Goal: Information Seeking & Learning: Learn about a topic

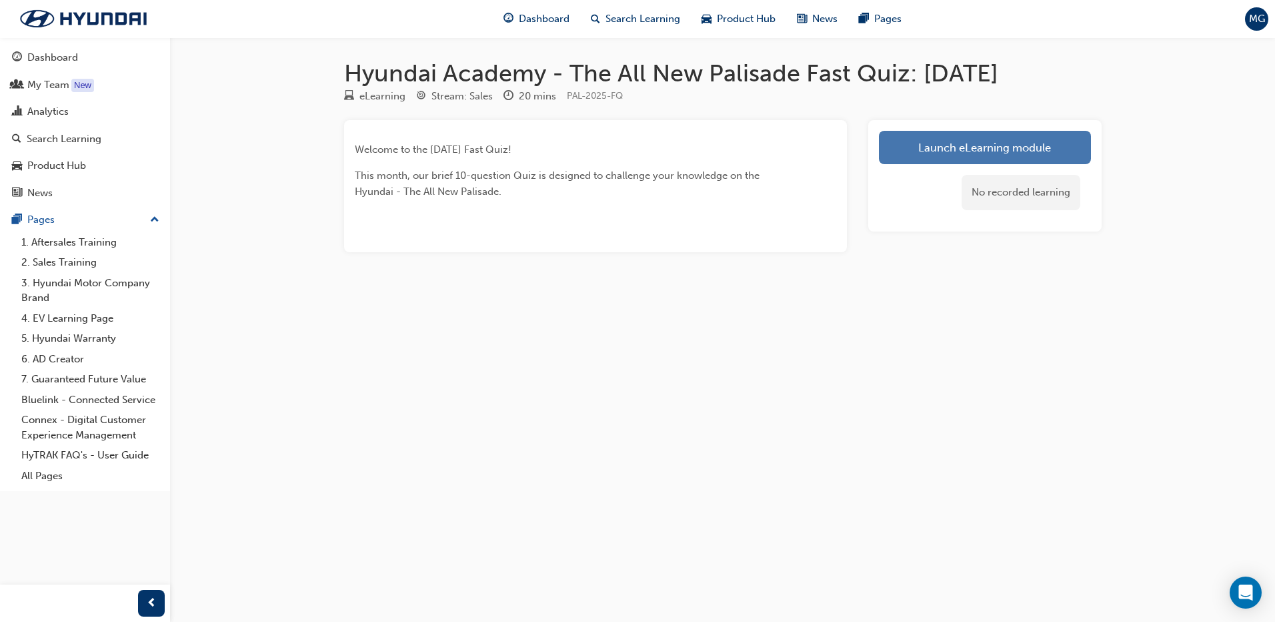
click at [991, 148] on link "Launch eLearning module" at bounding box center [985, 147] width 212 height 33
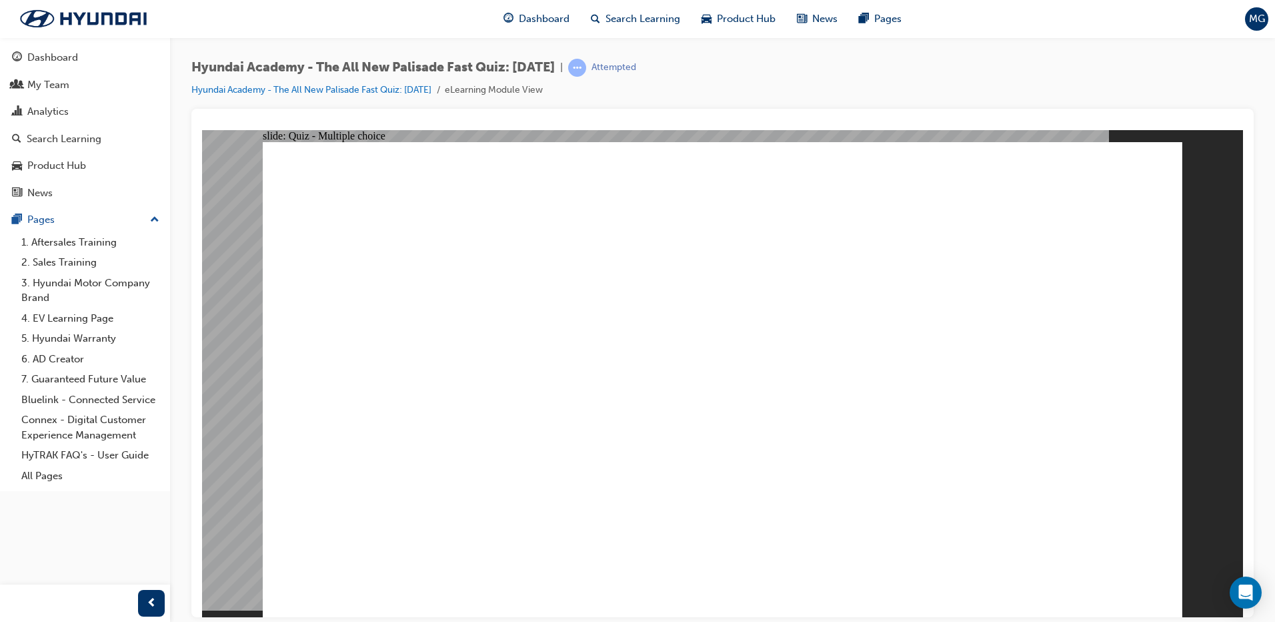
radio input "true"
radio input "false"
radio input "true"
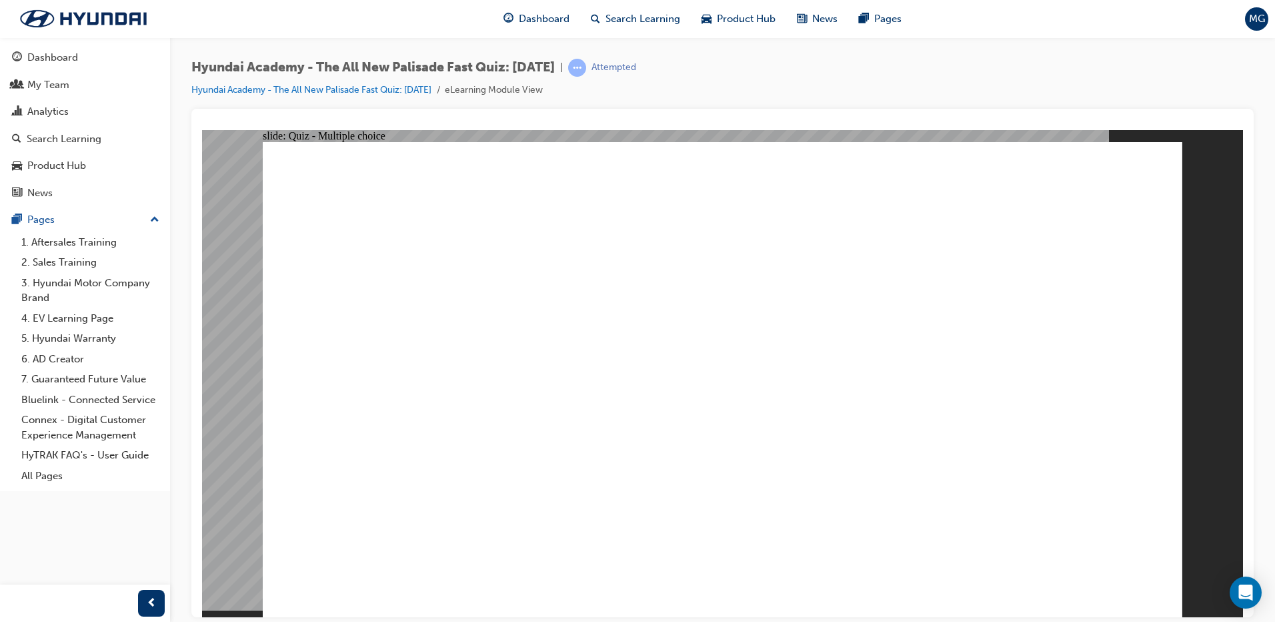
radio input "true"
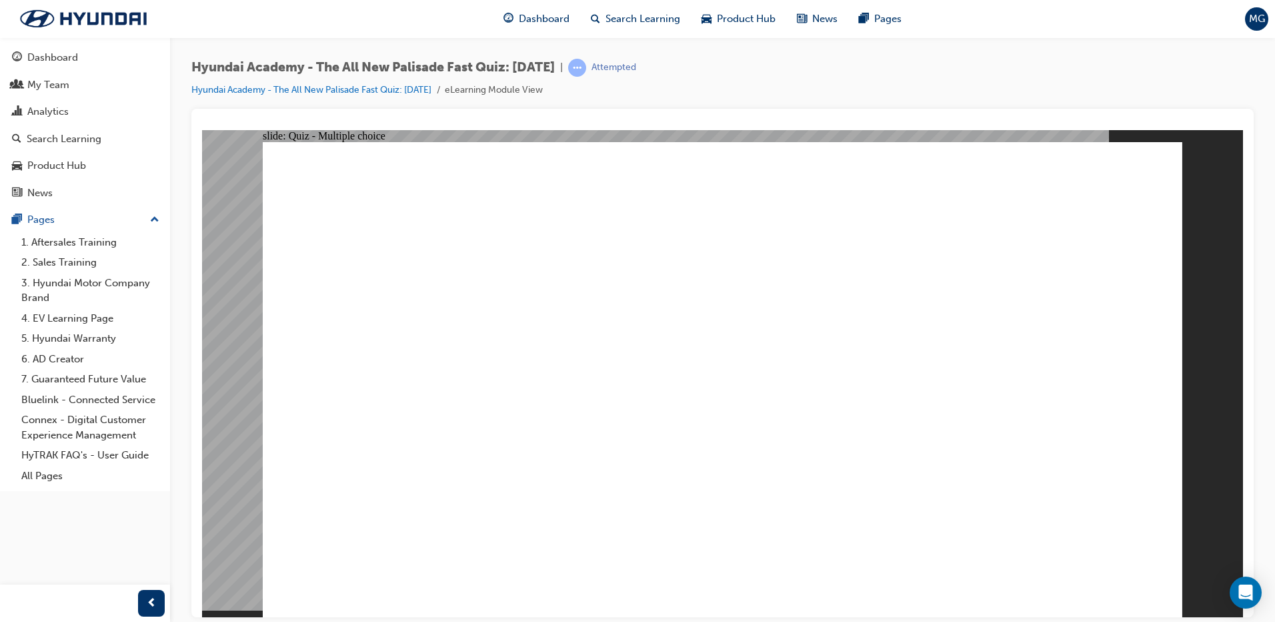
radio input "true"
drag, startPoint x: 679, startPoint y: 470, endPoint x: 722, endPoint y: 462, distance: 44.1
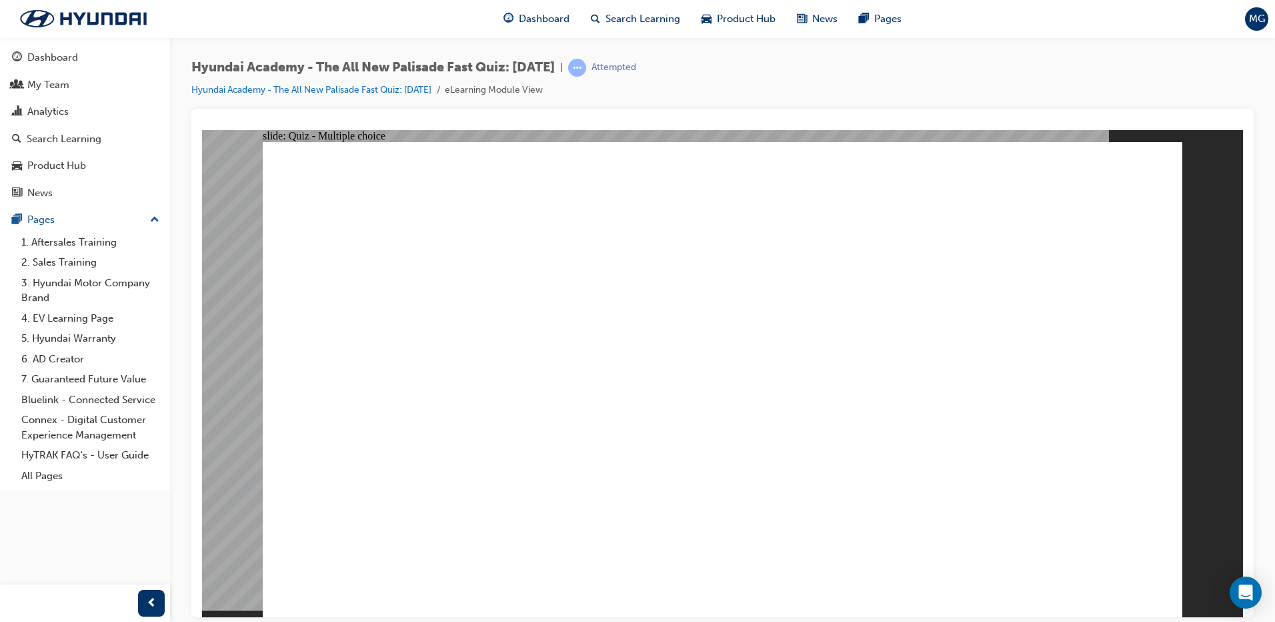
radio input "true"
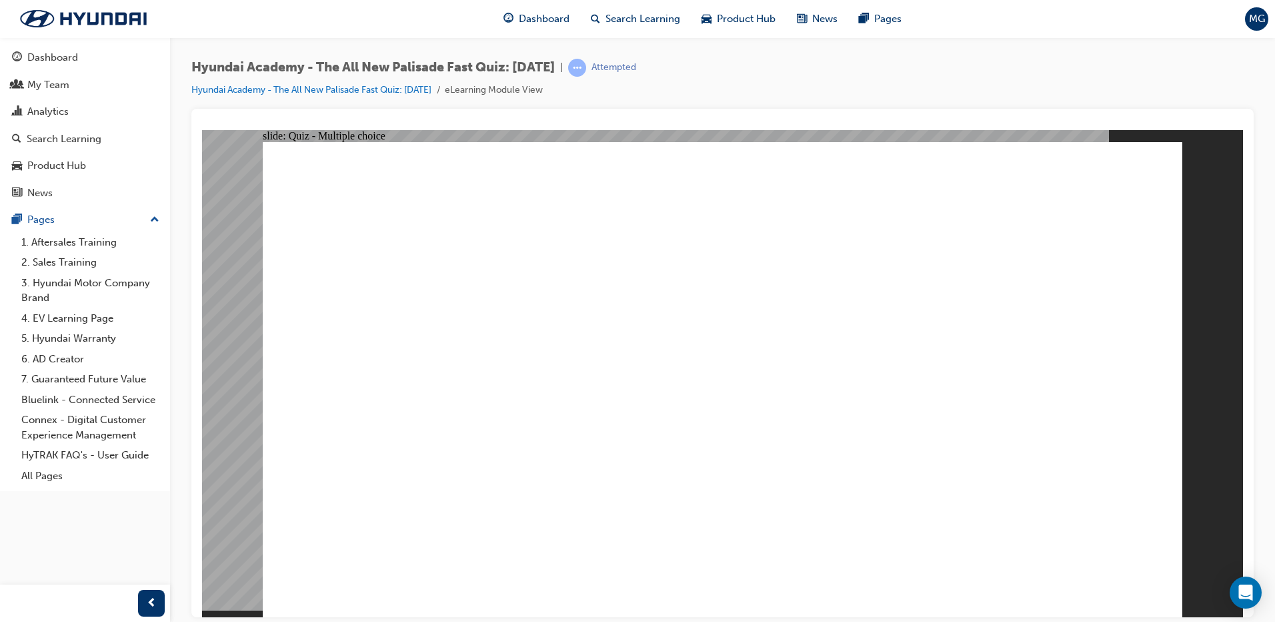
checkbox input "true"
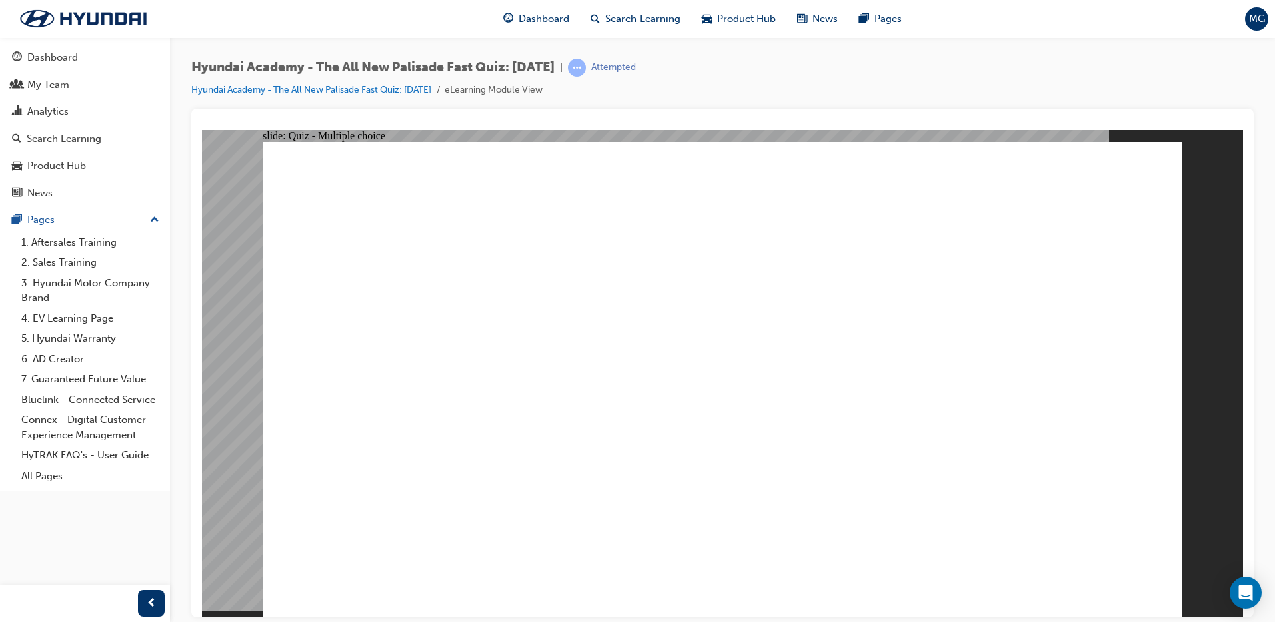
radio input "true"
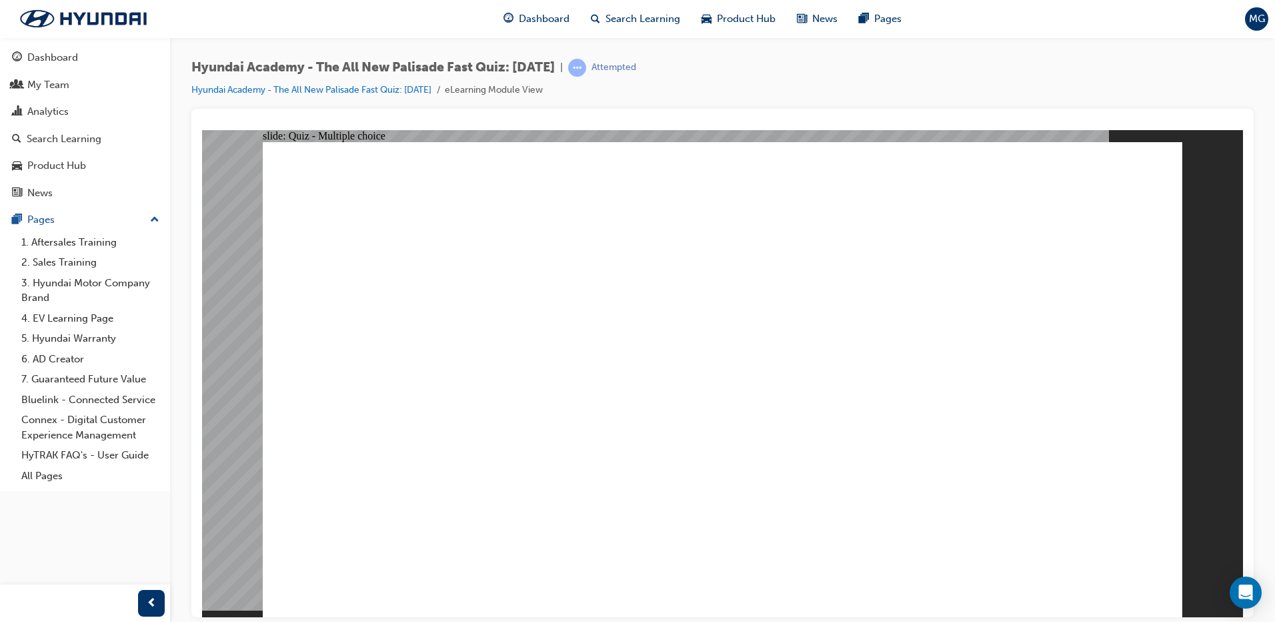
checkbox input "true"
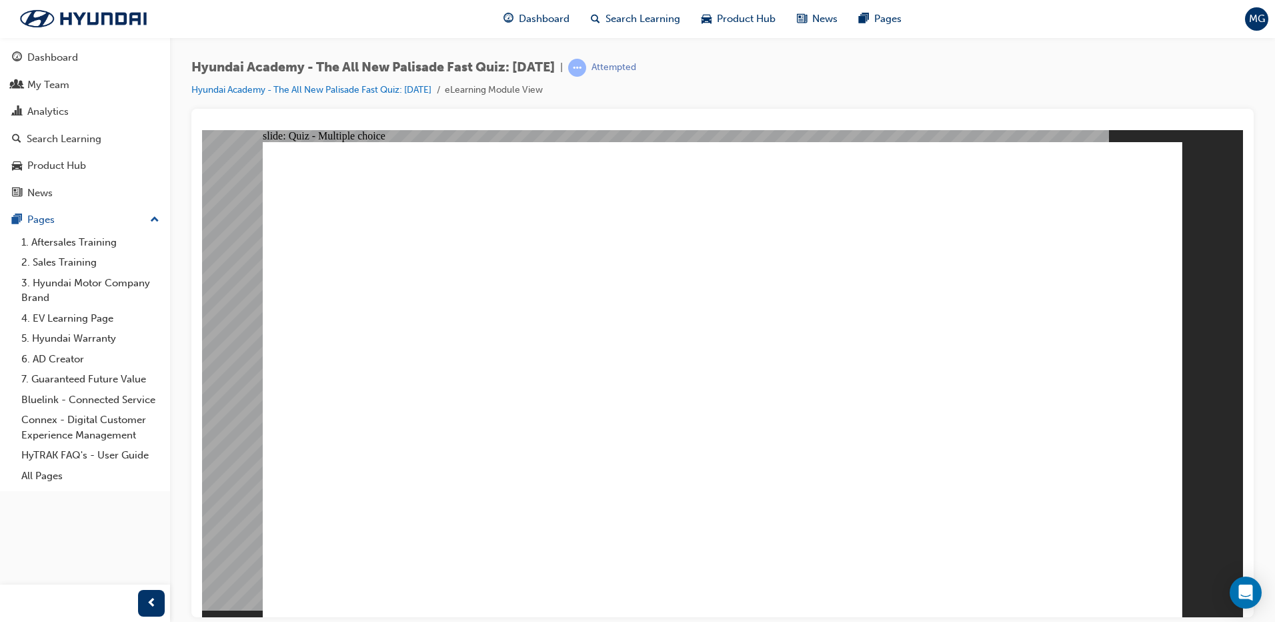
checkbox input "true"
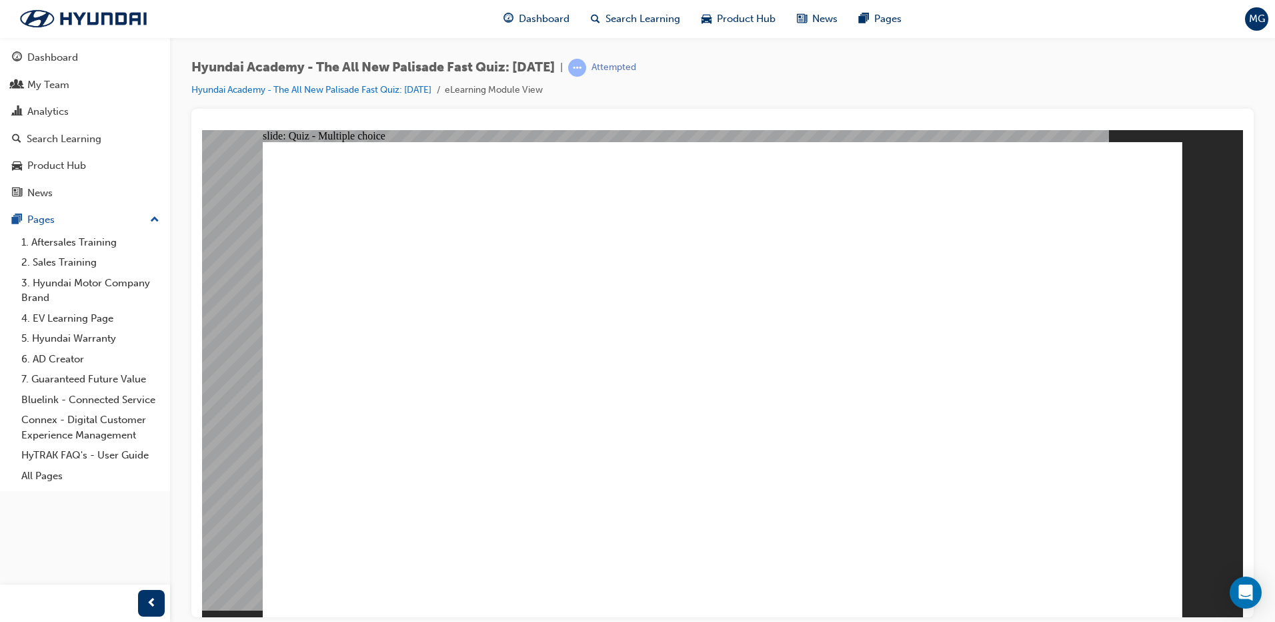
checkbox input "true"
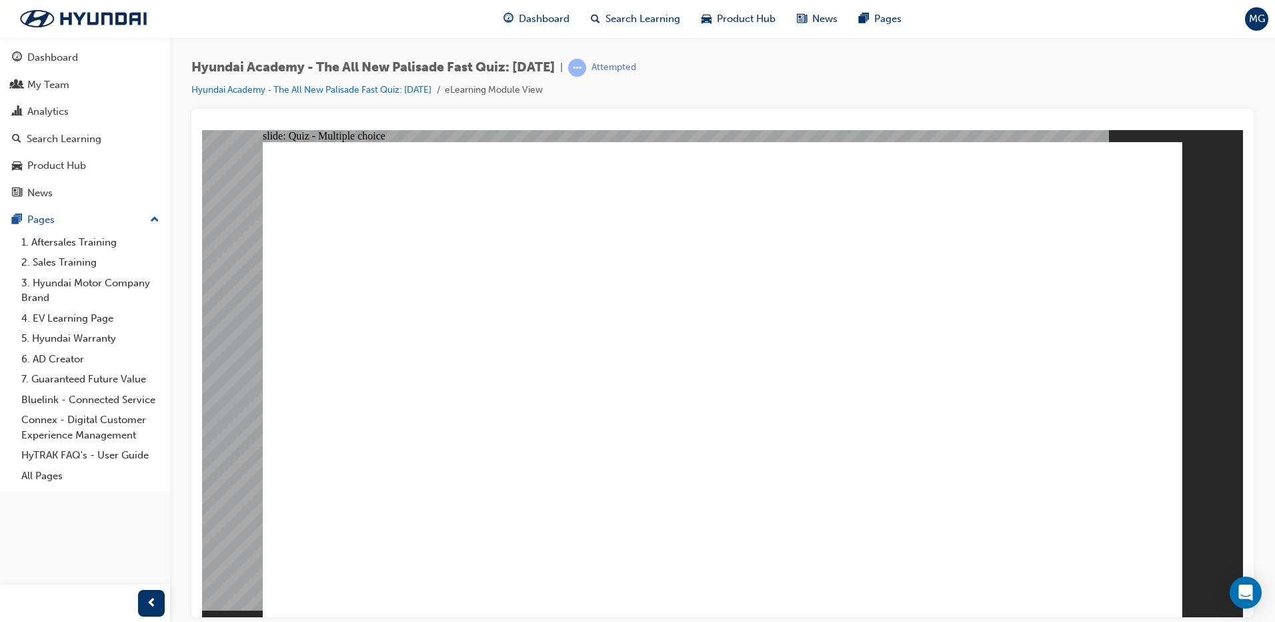
radio input "true"
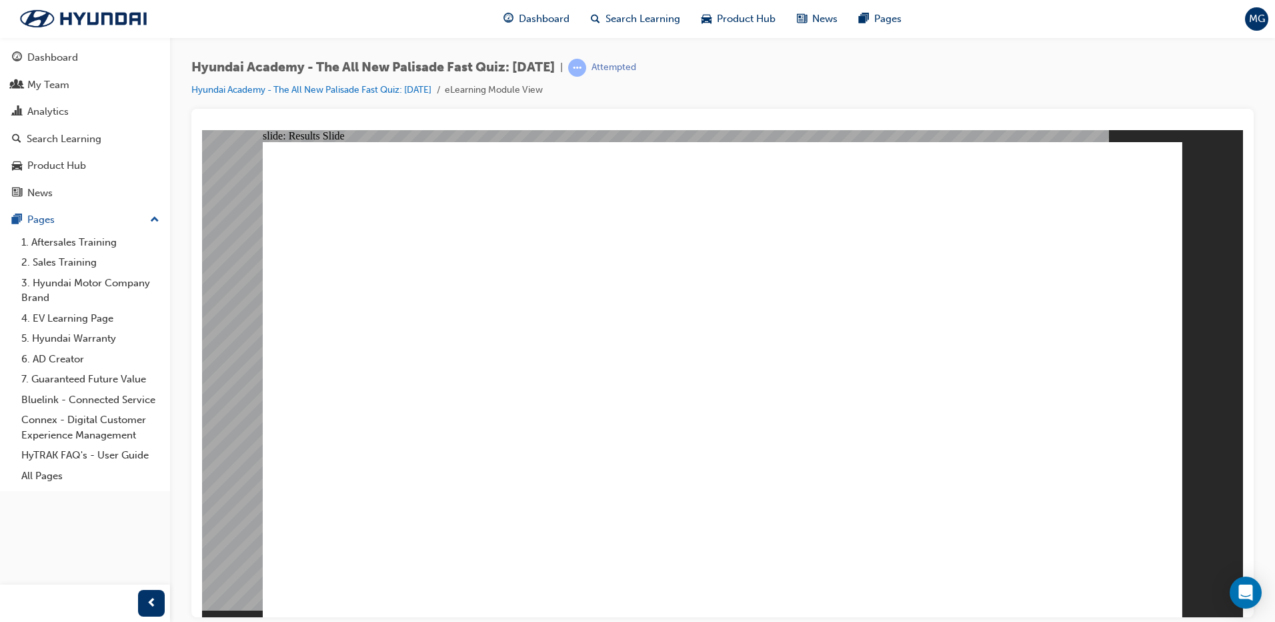
radio input "true"
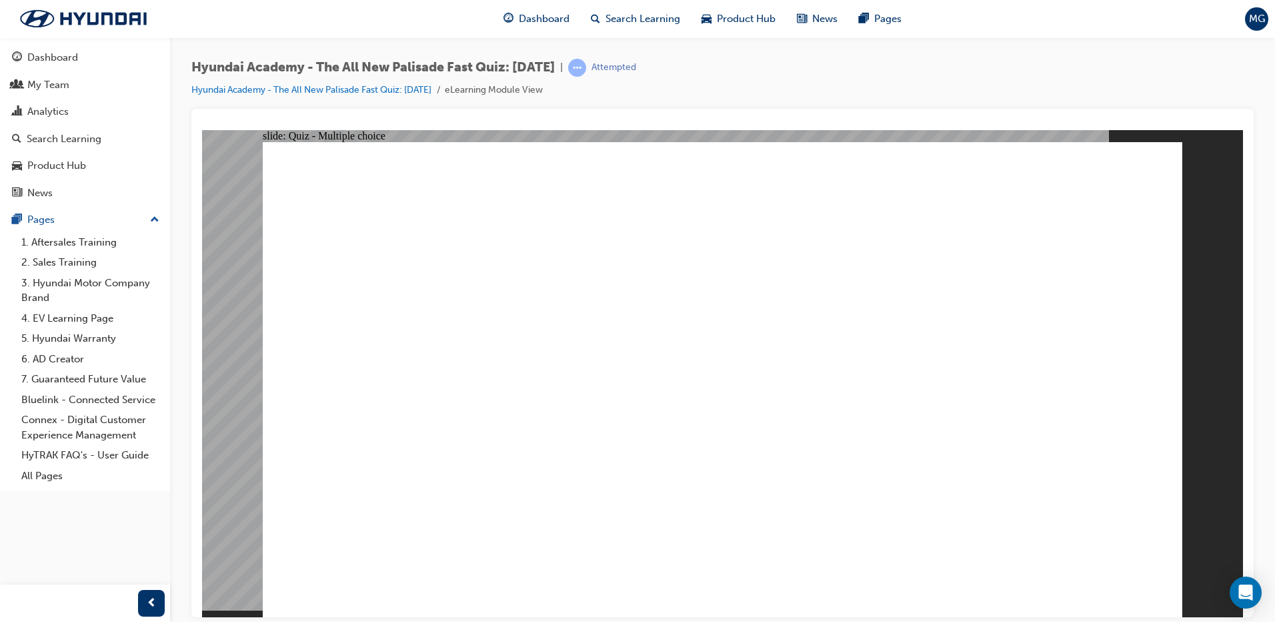
radio input "true"
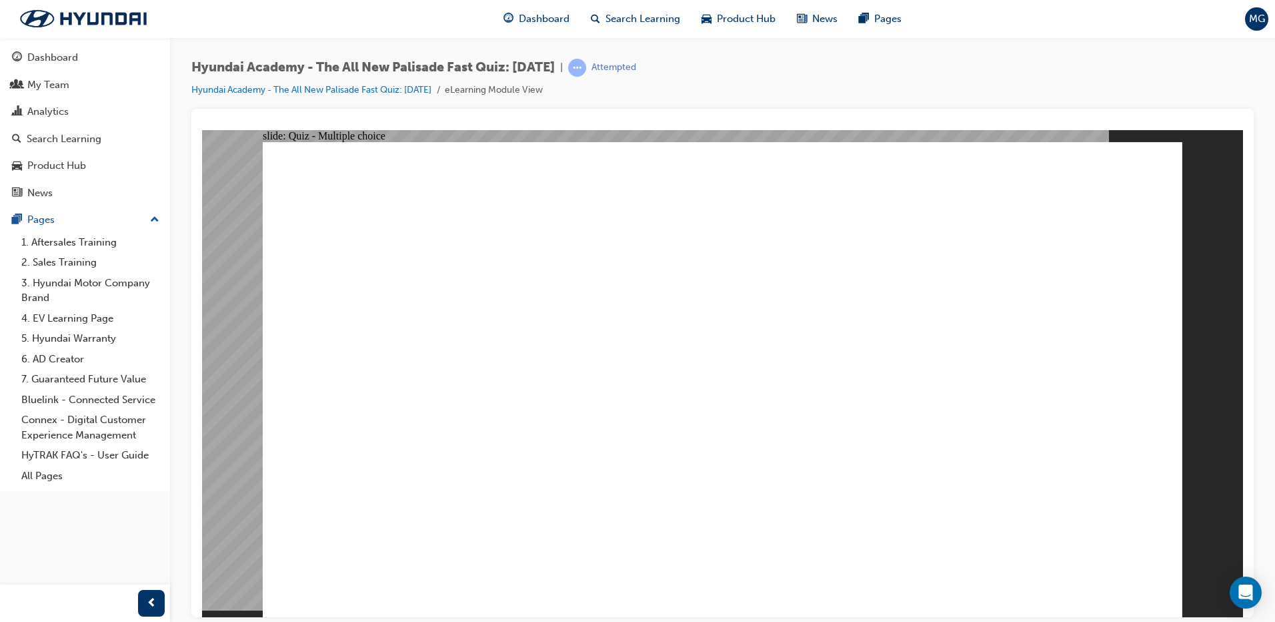
radio input "true"
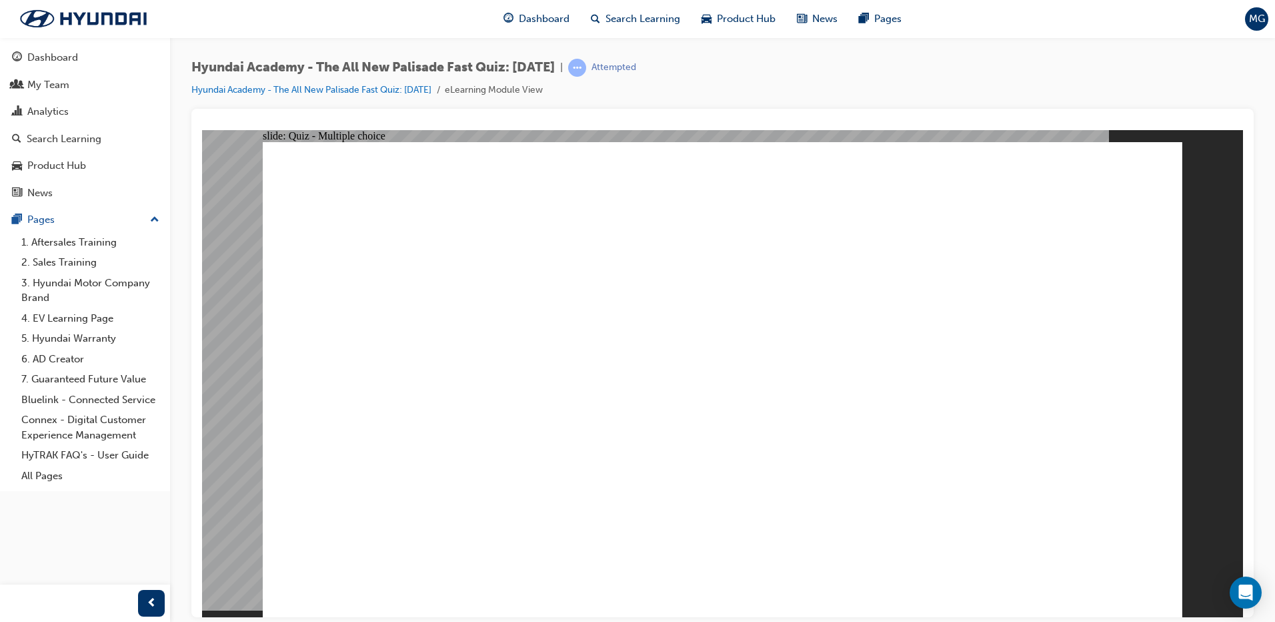
radio input "true"
drag, startPoint x: 1050, startPoint y: 562, endPoint x: 1059, endPoint y: 566, distance: 10.2
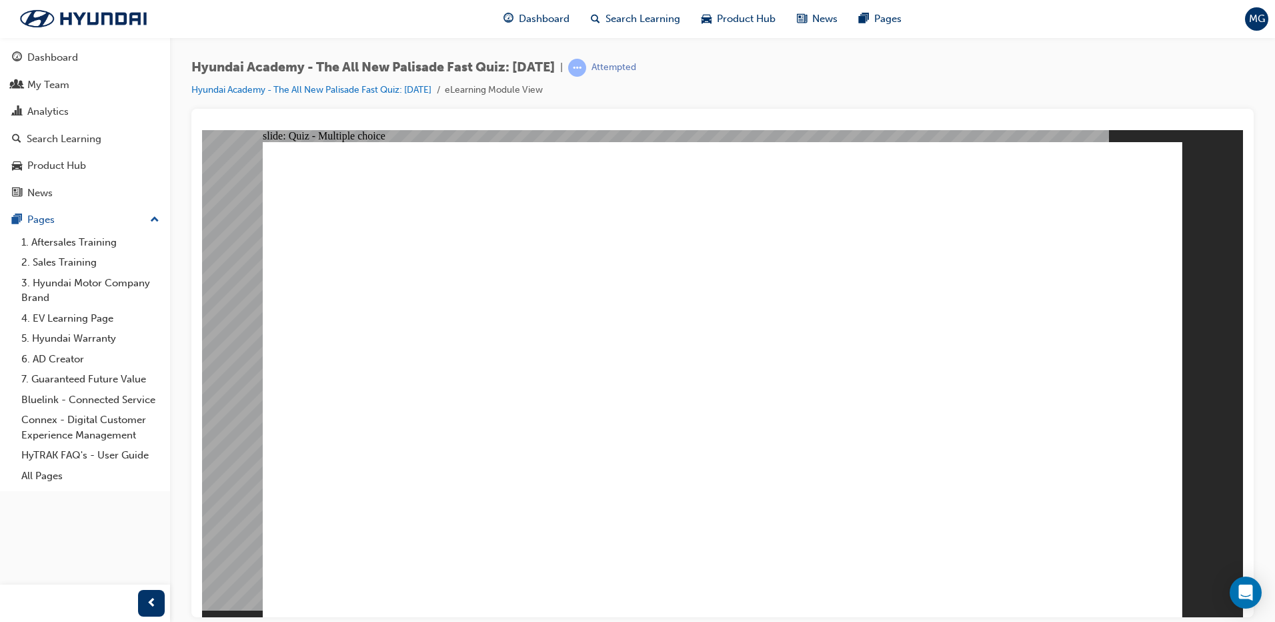
checkbox input "true"
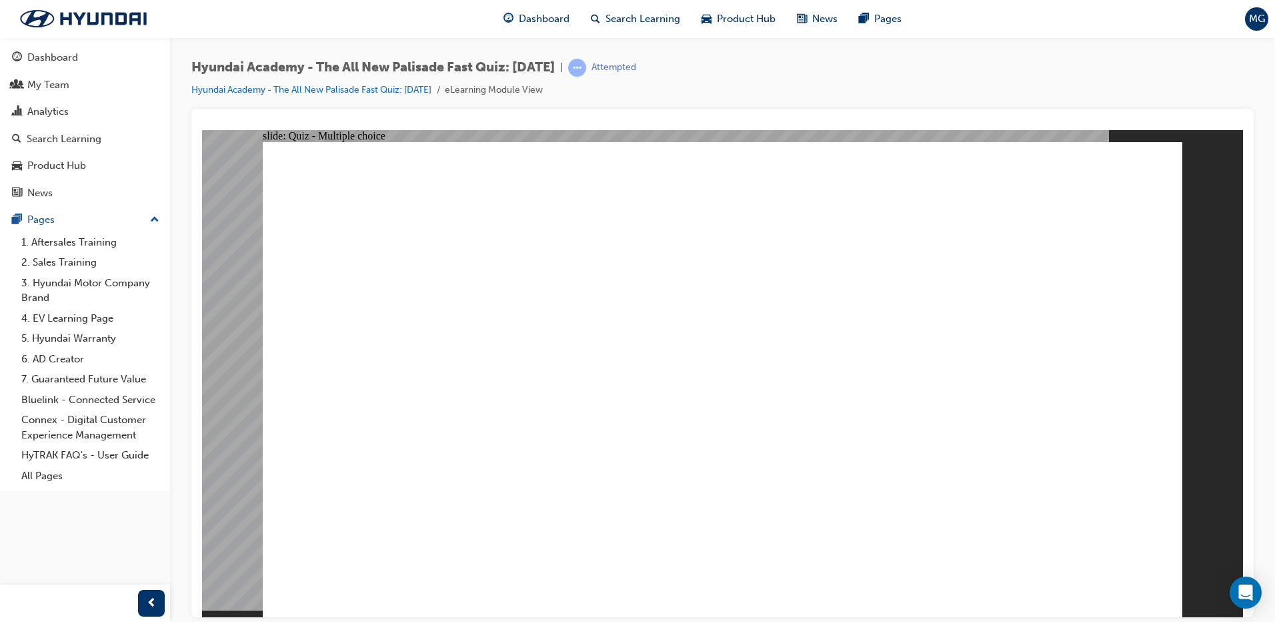
checkbox input "true"
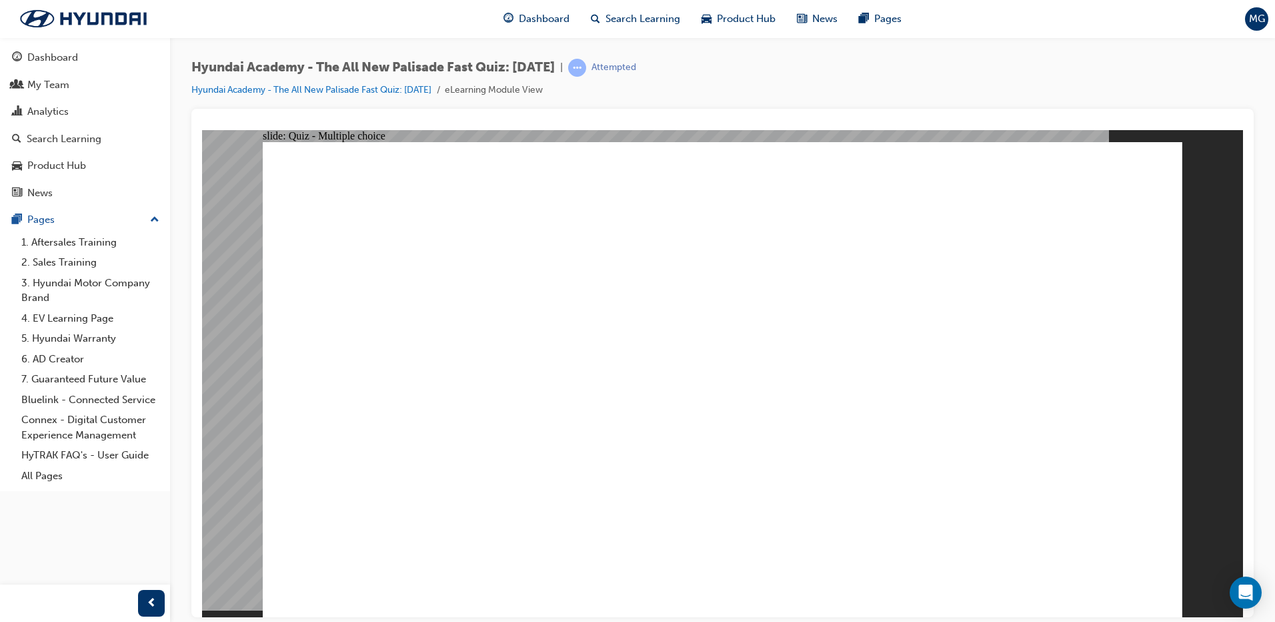
radio input "true"
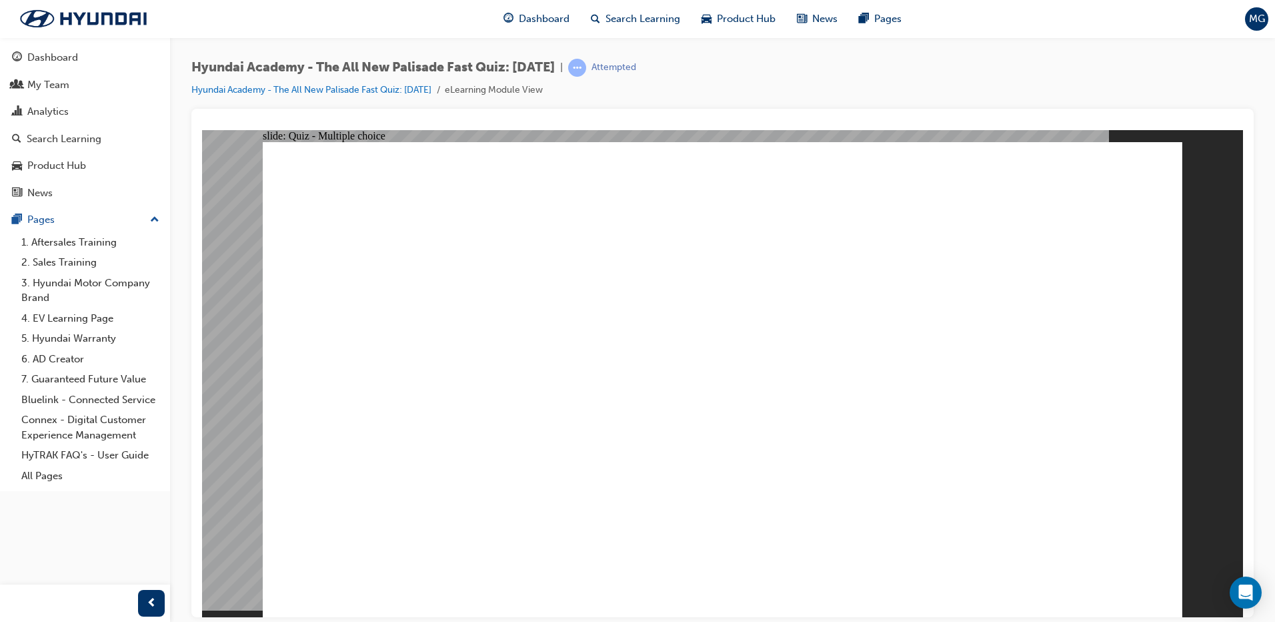
checkbox input "true"
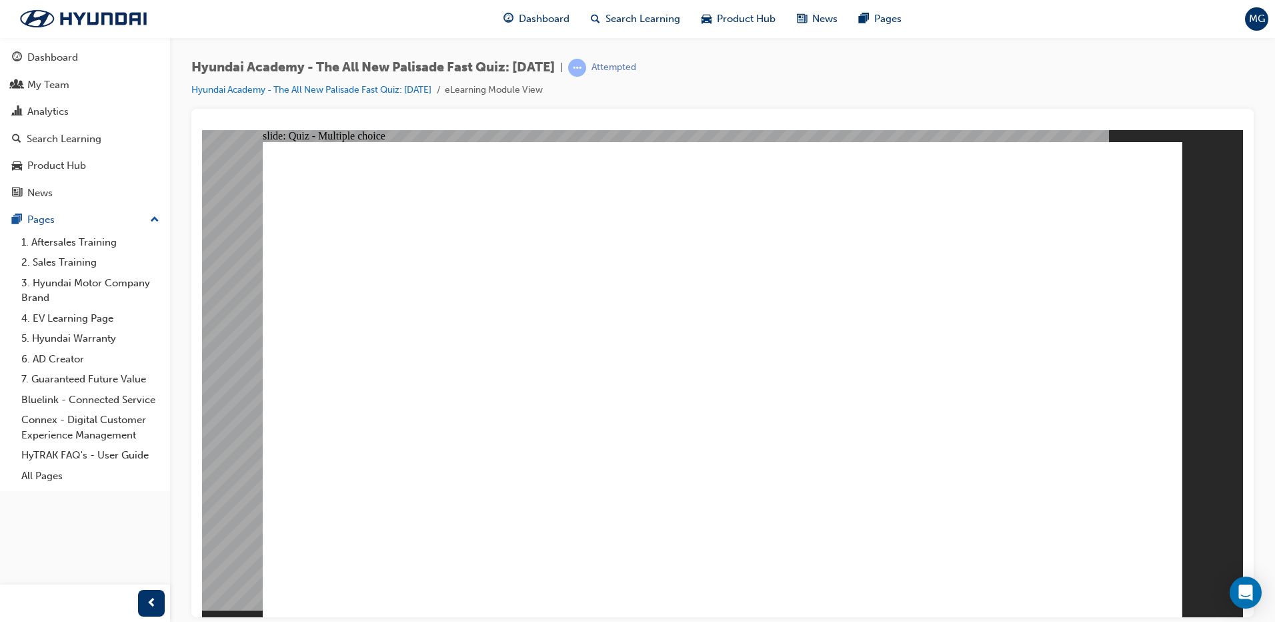
checkbox input "true"
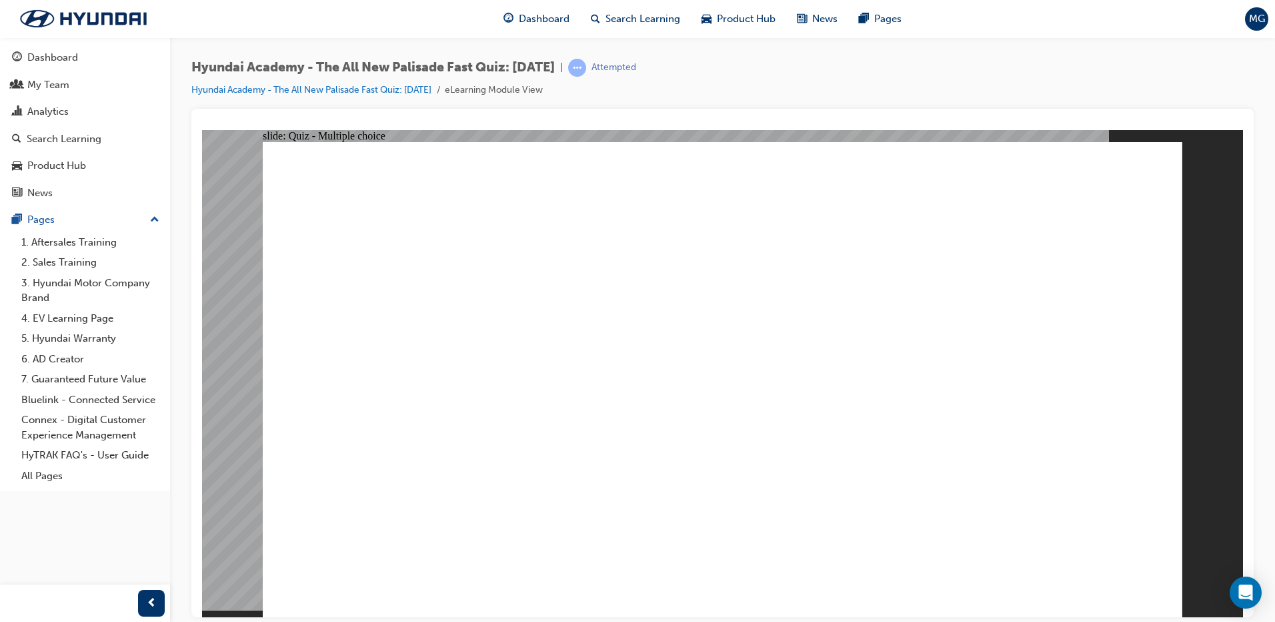
checkbox input "true"
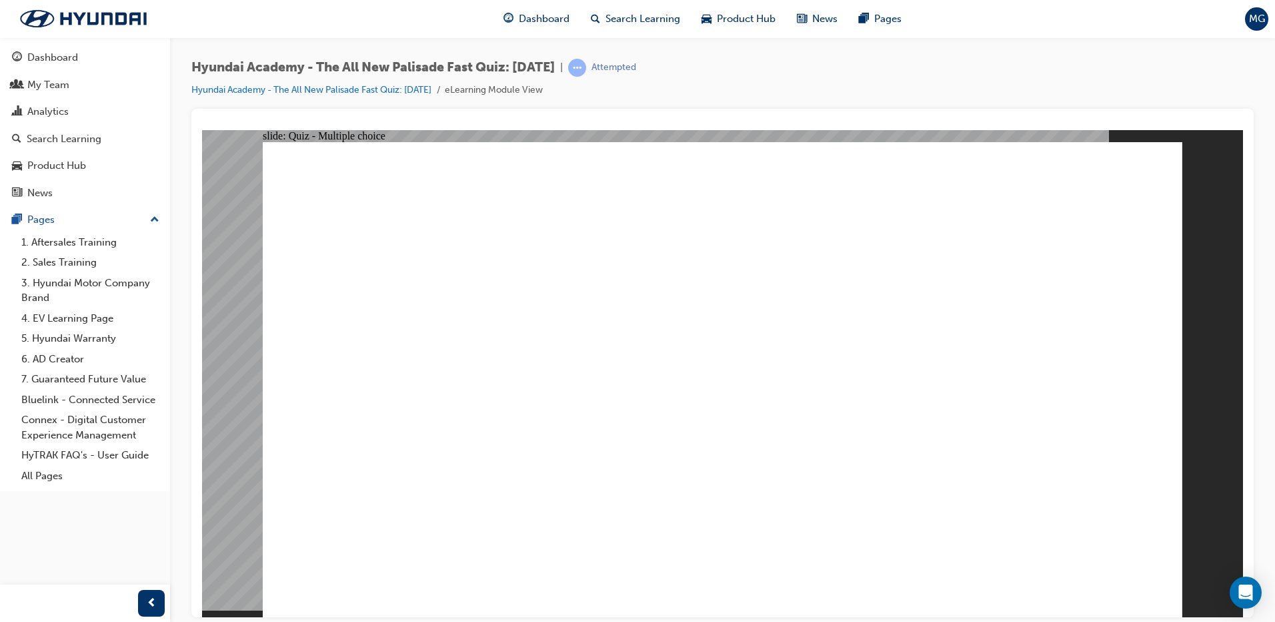
radio input "true"
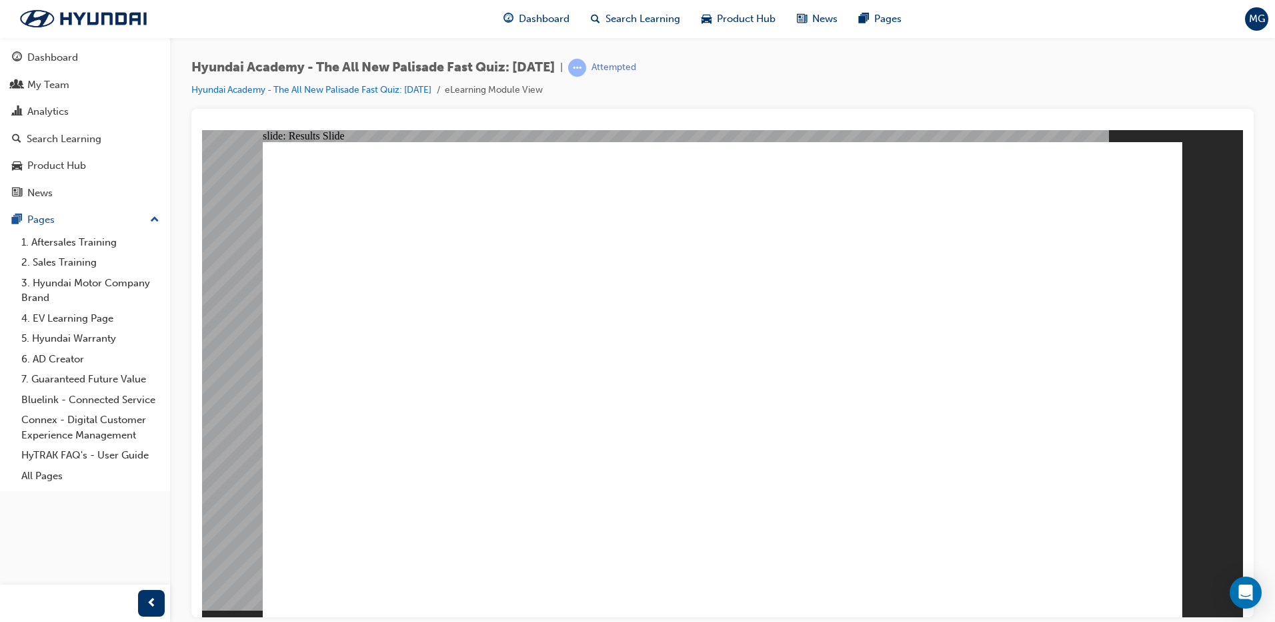
radio input "true"
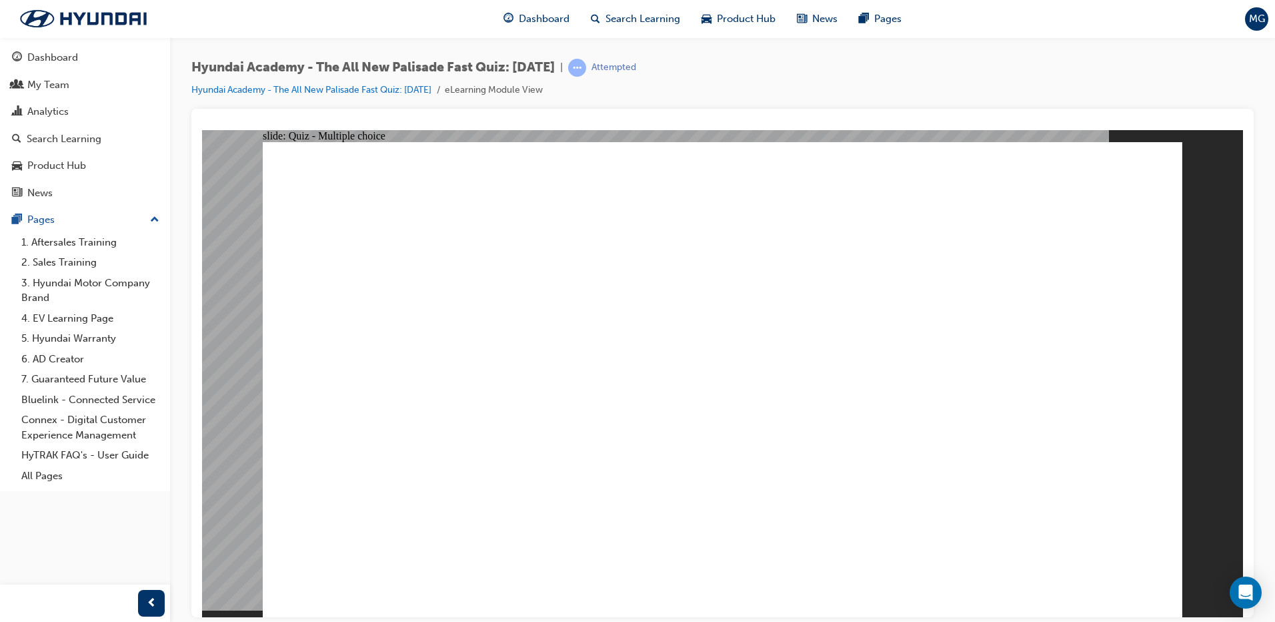
radio input "true"
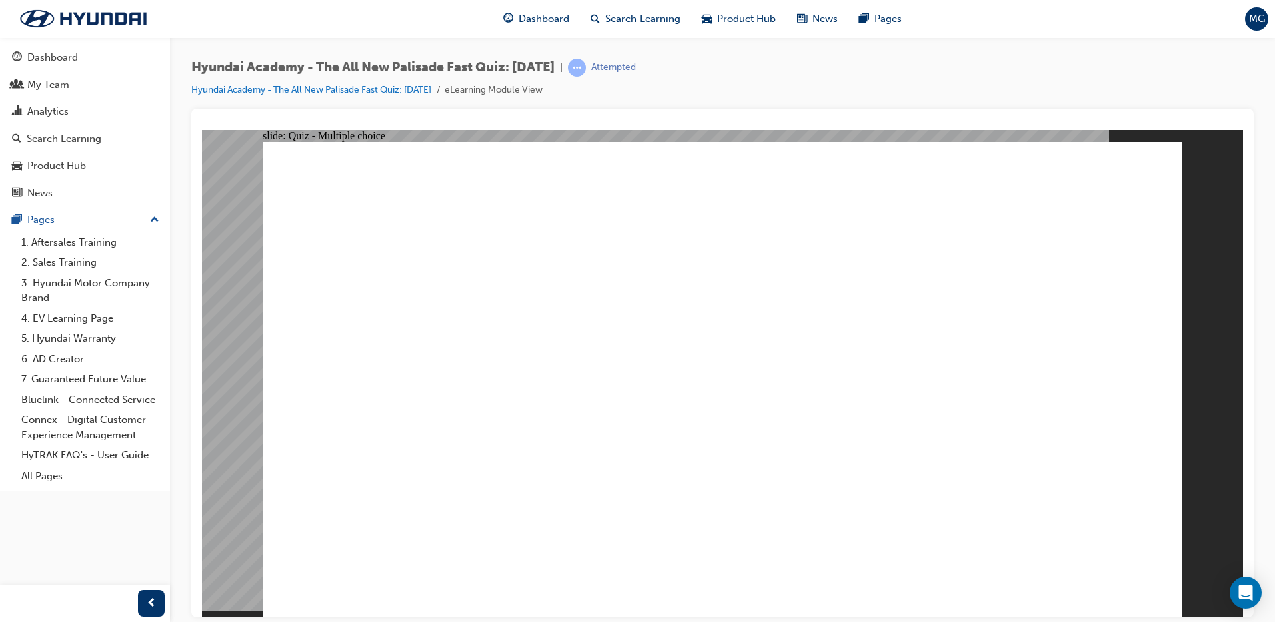
radio input "true"
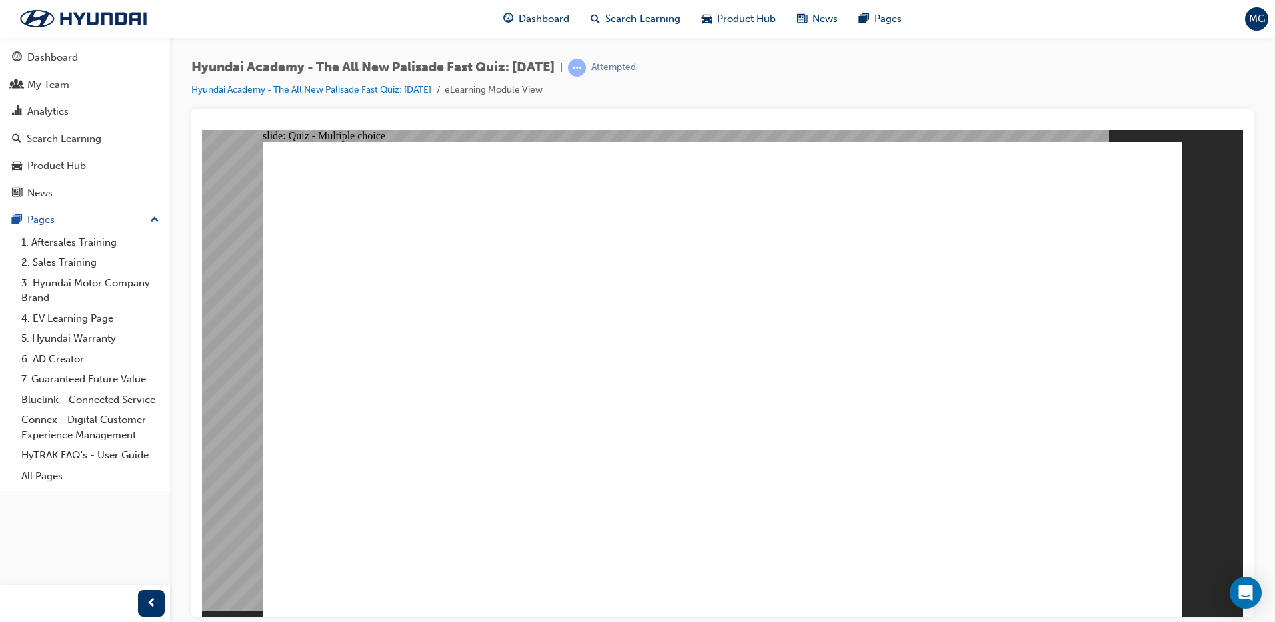
radio input "true"
checkbox input "true"
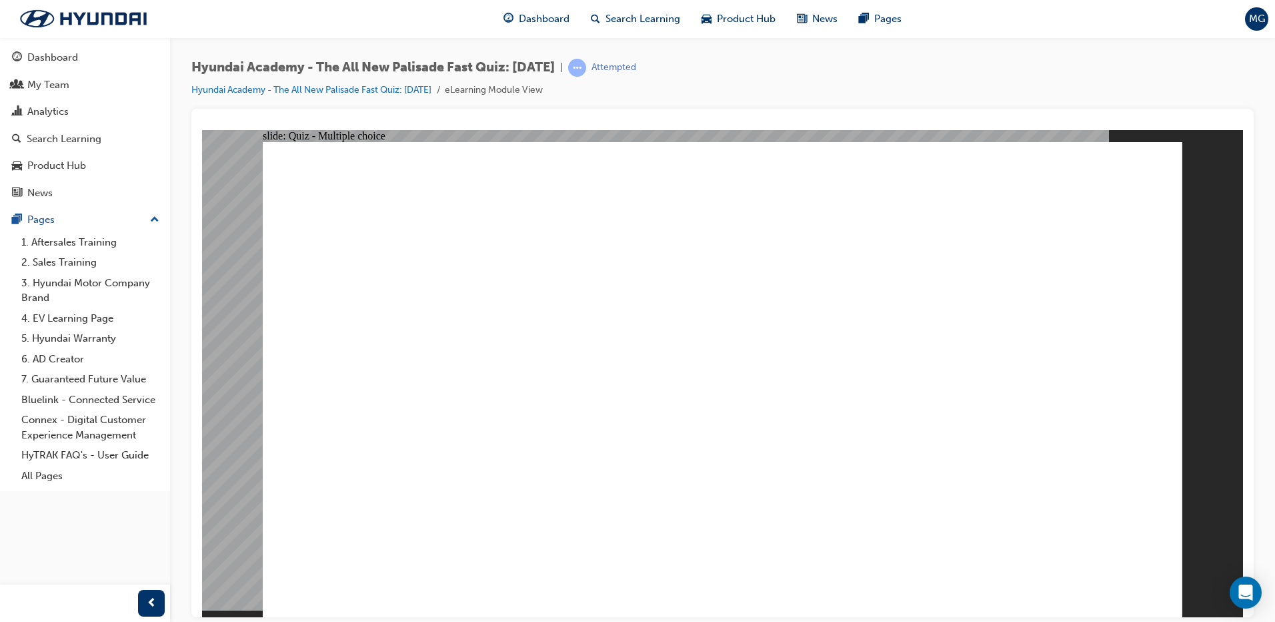
checkbox input "true"
drag, startPoint x: 675, startPoint y: 476, endPoint x: 678, endPoint y: 547, distance: 71.4
checkbox input "true"
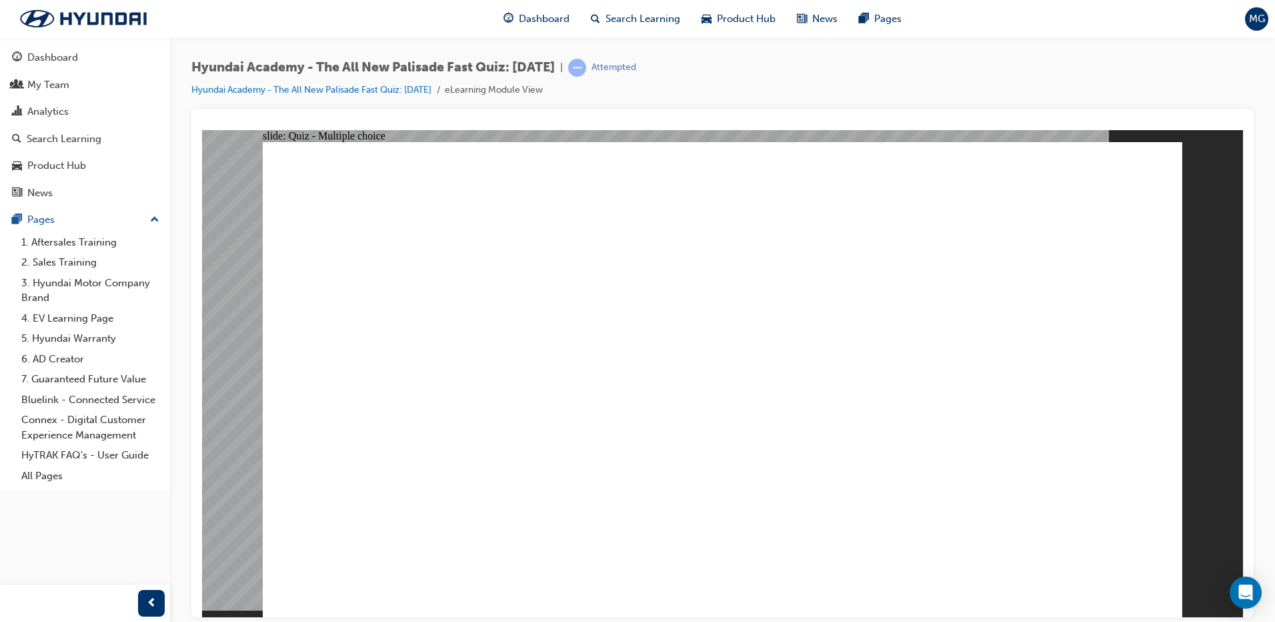
checkbox input "true"
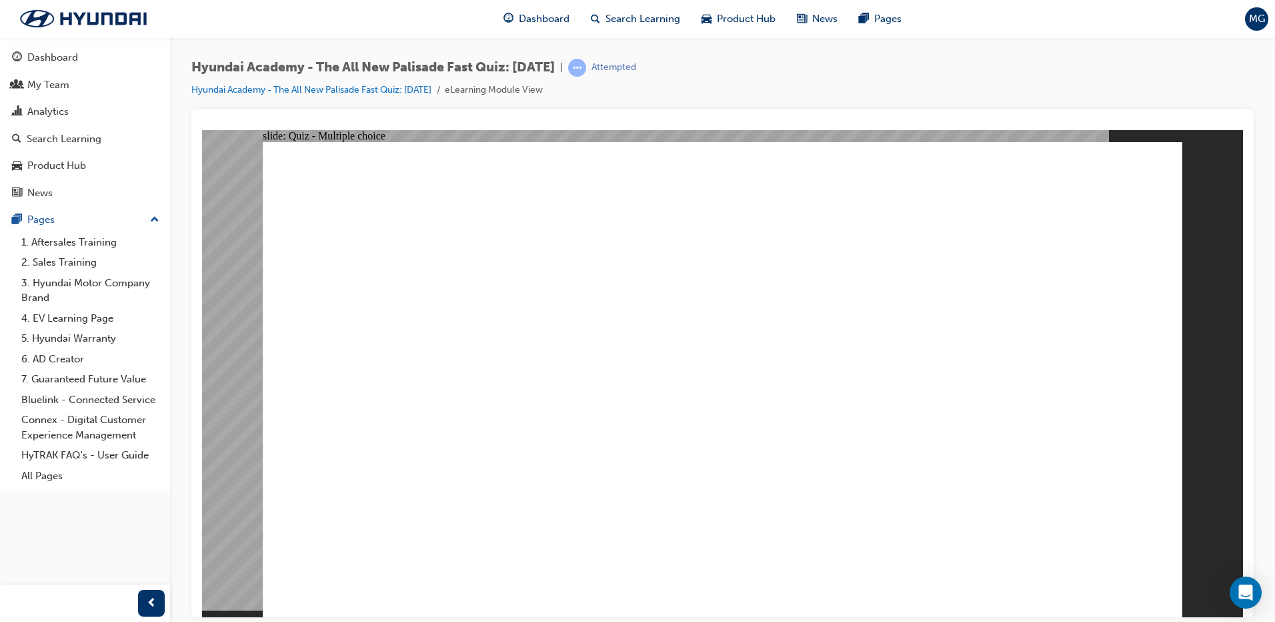
radio input "true"
drag, startPoint x: 764, startPoint y: 472, endPoint x: 714, endPoint y: 459, distance: 52.4
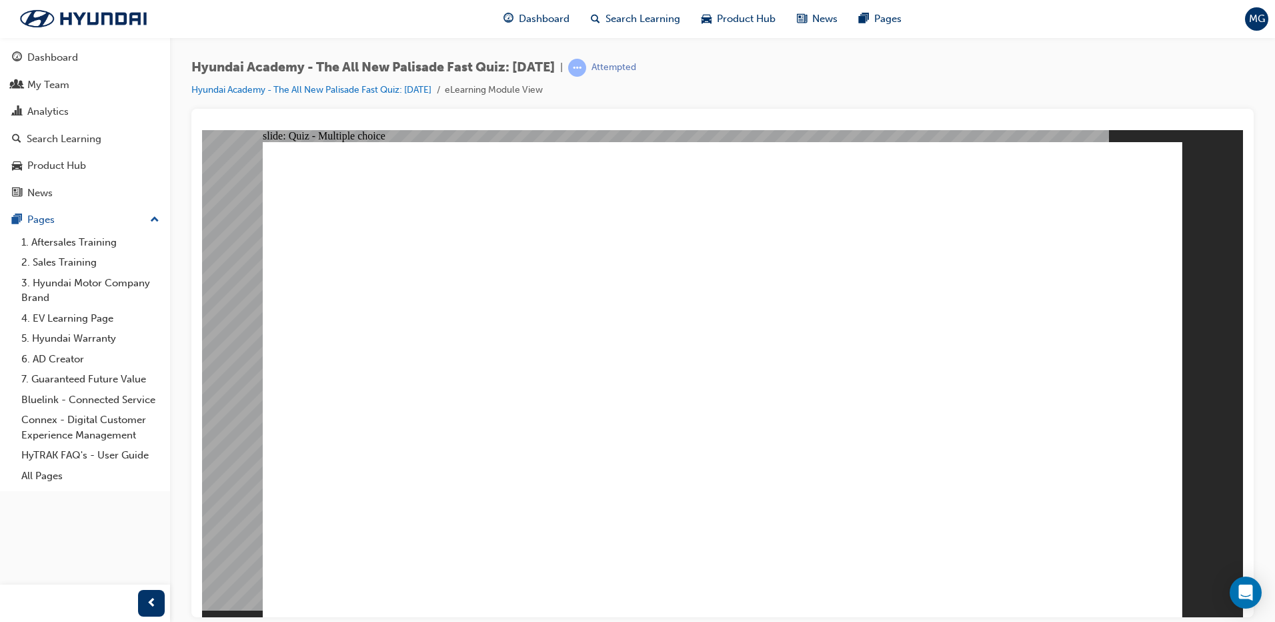
radio input "true"
checkbox input "true"
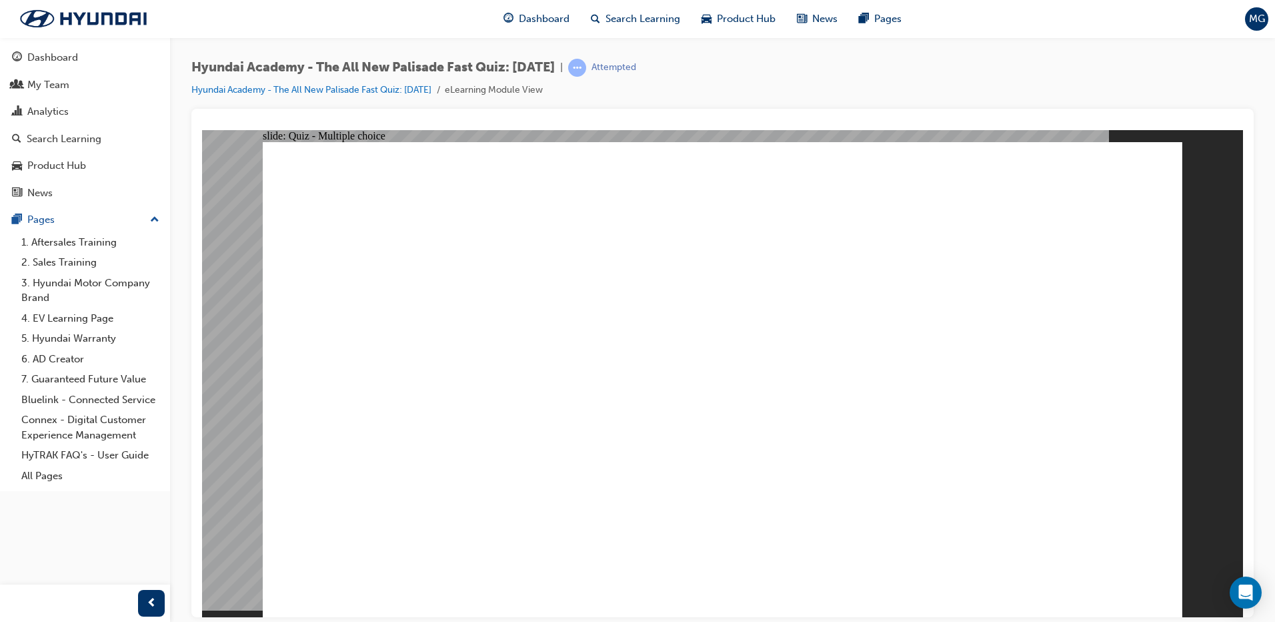
checkbox input "true"
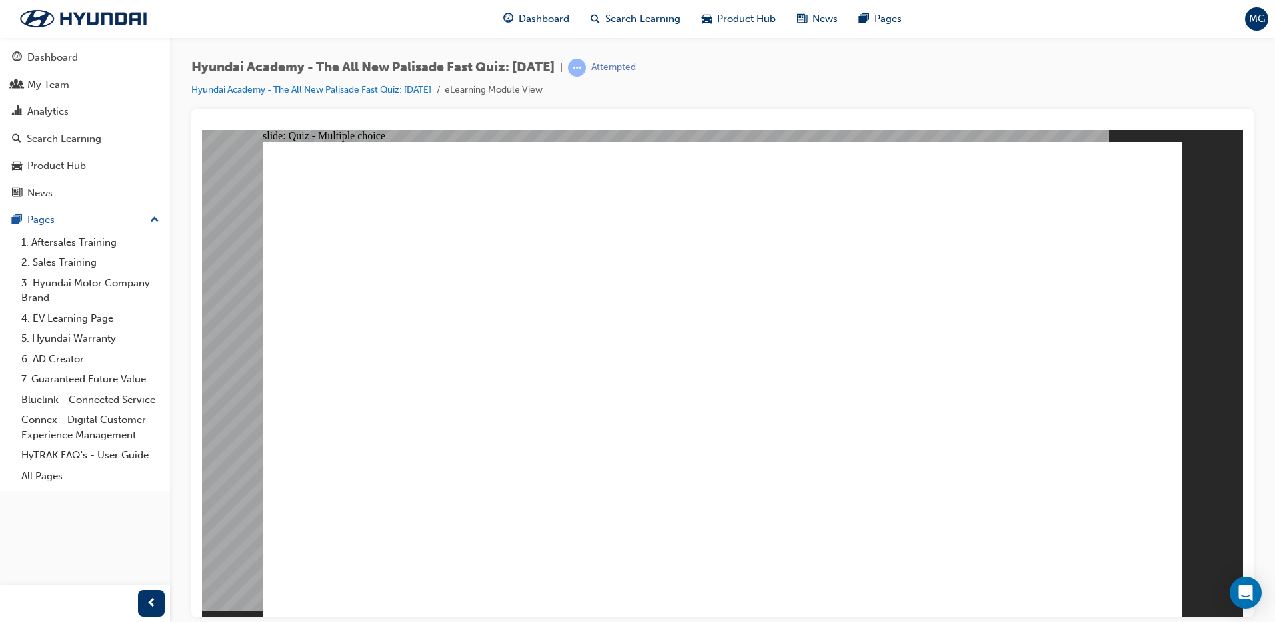
checkbox input "true"
drag, startPoint x: 590, startPoint y: 476, endPoint x: 580, endPoint y: 496, distance: 23.0
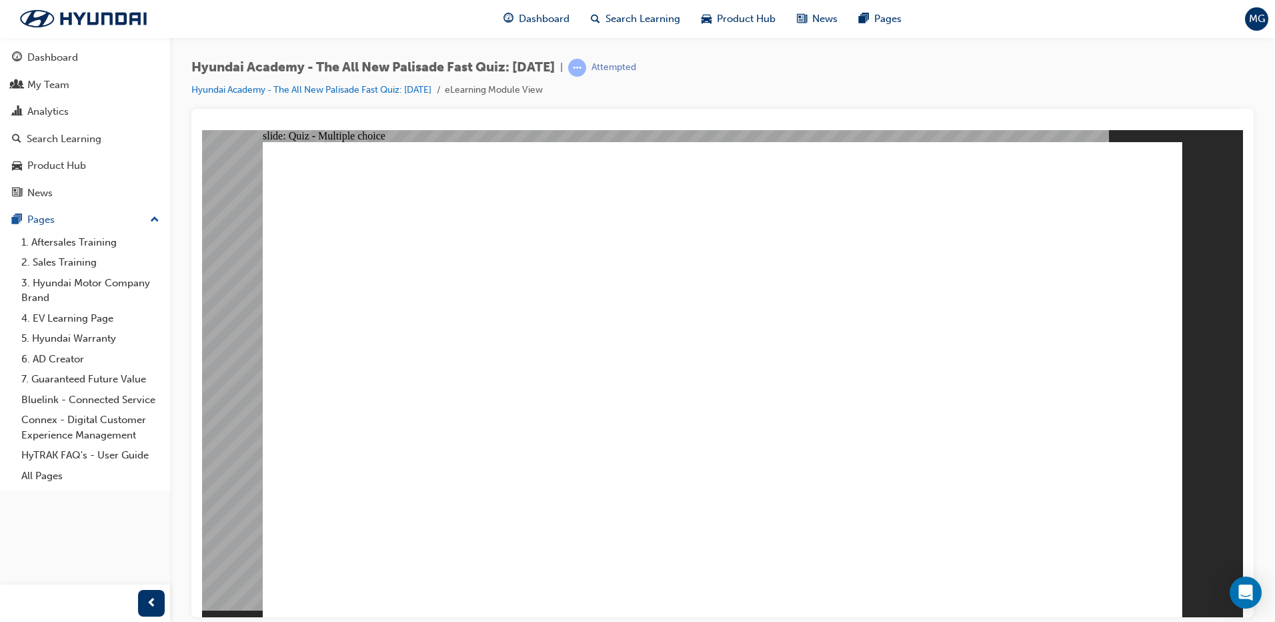
checkbox input "true"
radio input "true"
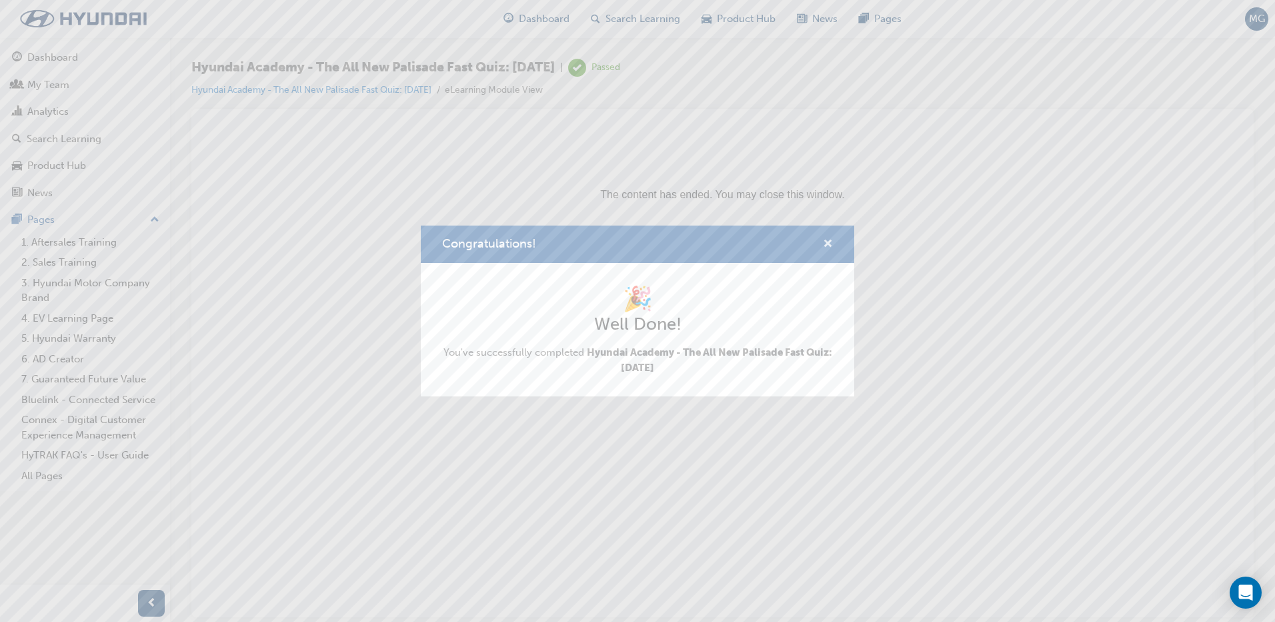
click at [831, 245] on span "cross-icon" at bounding box center [828, 245] width 10 height 12
